Goal: Task Accomplishment & Management: Use online tool/utility

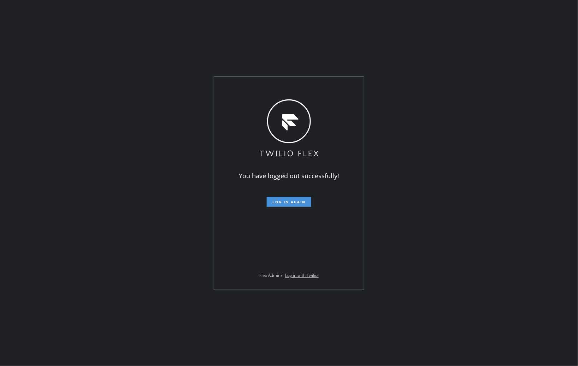
drag, startPoint x: 301, startPoint y: 200, endPoint x: 315, endPoint y: 189, distance: 18.1
click at [301, 200] on span "Log in again" at bounding box center [288, 201] width 33 height 5
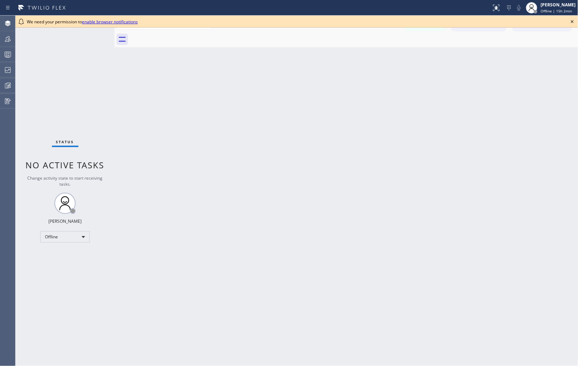
click at [573, 22] on icon at bounding box center [572, 21] width 8 height 8
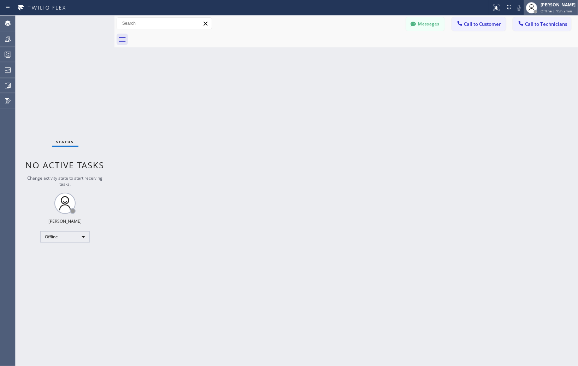
click at [561, 8] on span "Offline | 15h 2min" at bounding box center [556, 10] width 31 height 5
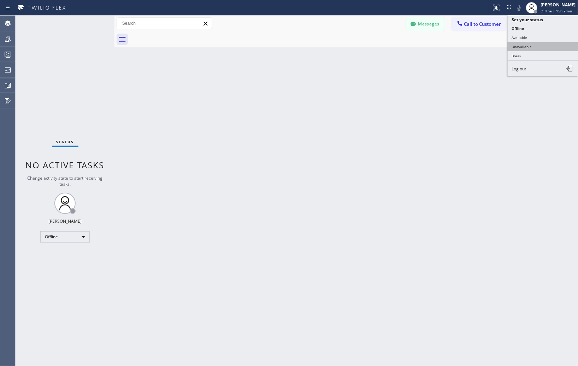
click at [528, 47] on button "Unavailable" at bounding box center [542, 46] width 71 height 9
click at [450, 101] on div "Back to Dashboard Change Sender ID Customers Technicians Select a contact Outbo…" at bounding box center [346, 191] width 464 height 350
drag, startPoint x: 517, startPoint y: 110, endPoint x: 451, endPoint y: 84, distance: 71.4
click at [517, 110] on div "Back to Dashboard Change Sender ID Customers Technicians Select a contact Outbo…" at bounding box center [346, 191] width 464 height 350
drag, startPoint x: 455, startPoint y: 115, endPoint x: 417, endPoint y: 96, distance: 42.2
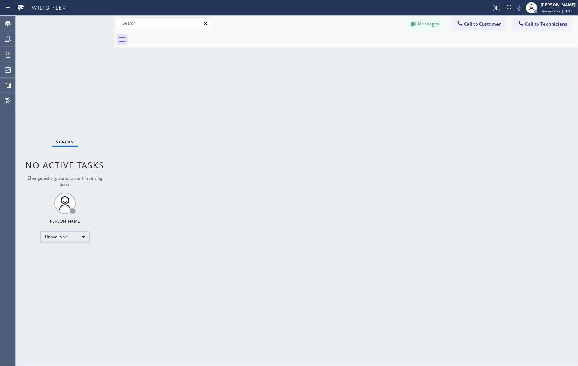
click at [455, 115] on div "Back to Dashboard Change Sender ID Customers Technicians Select a contact Outbo…" at bounding box center [346, 191] width 464 height 350
click at [512, 128] on div "Back to Dashboard Change Sender ID Customers Technicians Select a contact Outbo…" at bounding box center [346, 191] width 464 height 350
click at [518, 112] on div "Back to Dashboard Change Sender ID Customers Technicians Select a contact Outbo…" at bounding box center [346, 191] width 464 height 350
drag, startPoint x: 493, startPoint y: 96, endPoint x: 487, endPoint y: 97, distance: 5.4
click at [493, 96] on div "Back to Dashboard Change Sender ID Customers Technicians Select a contact Outbo…" at bounding box center [346, 191] width 464 height 350
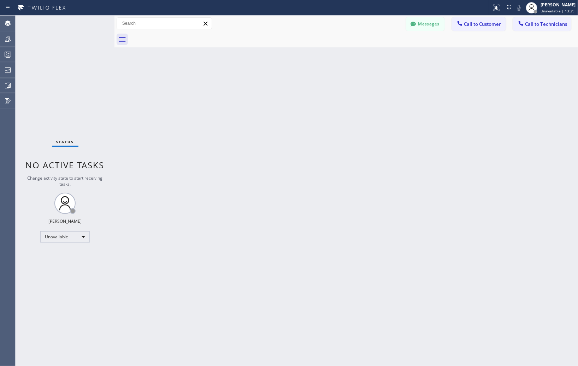
click at [481, 135] on div "Back to Dashboard Change Sender ID Customers Technicians Select a contact Outbo…" at bounding box center [346, 191] width 464 height 350
drag, startPoint x: 471, startPoint y: 135, endPoint x: 524, endPoint y: 133, distance: 53.3
click at [471, 135] on div "Back to Dashboard Change Sender ID Customers Technicians Select a contact Outbo…" at bounding box center [346, 191] width 464 height 350
click at [511, 147] on div "Back to Dashboard Change Sender ID Customers Technicians Select a contact Outbo…" at bounding box center [346, 191] width 464 height 350
click at [489, 151] on div "Back to Dashboard Change Sender ID Customers Technicians Select a contact Outbo…" at bounding box center [346, 191] width 464 height 350
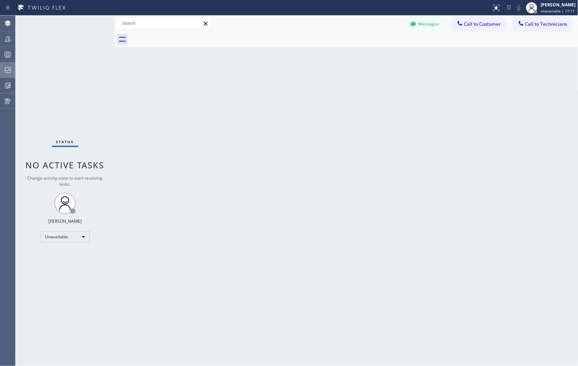
click at [5, 69] on icon at bounding box center [8, 70] width 6 height 6
